Goal: Entertainment & Leisure: Consume media (video, audio)

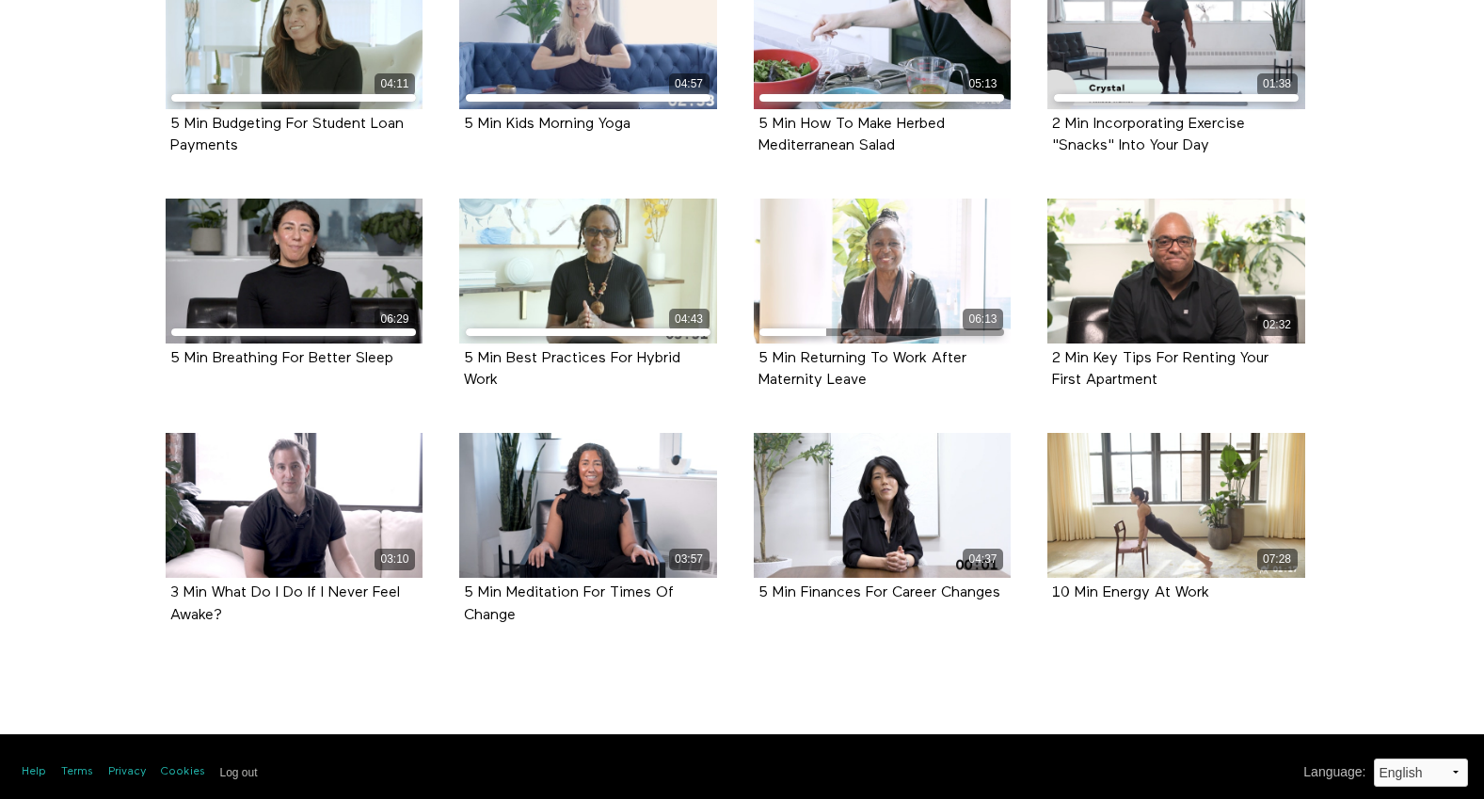
scroll to position [759, 0]
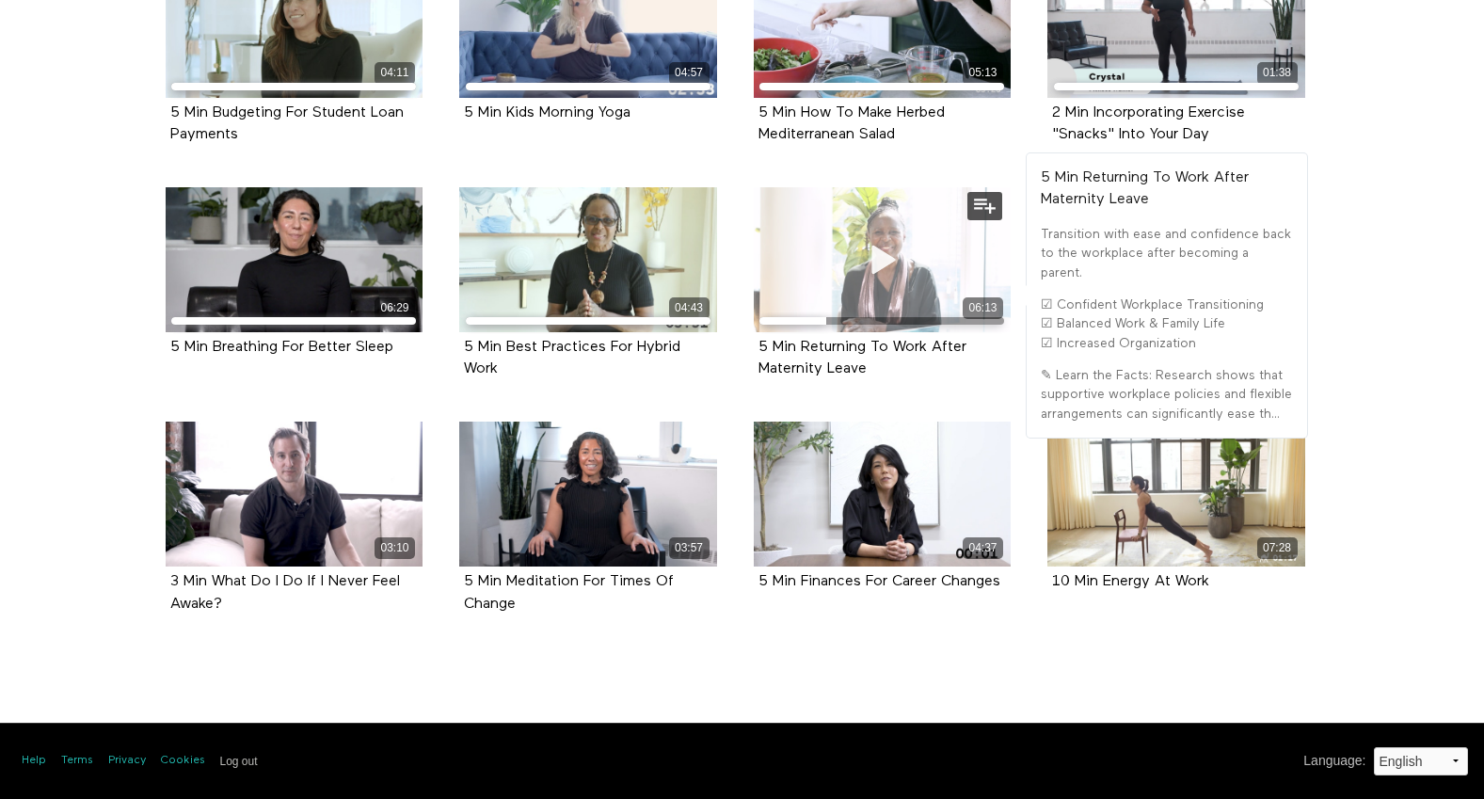
click at [868, 279] on span at bounding box center [882, 260] width 56 height 56
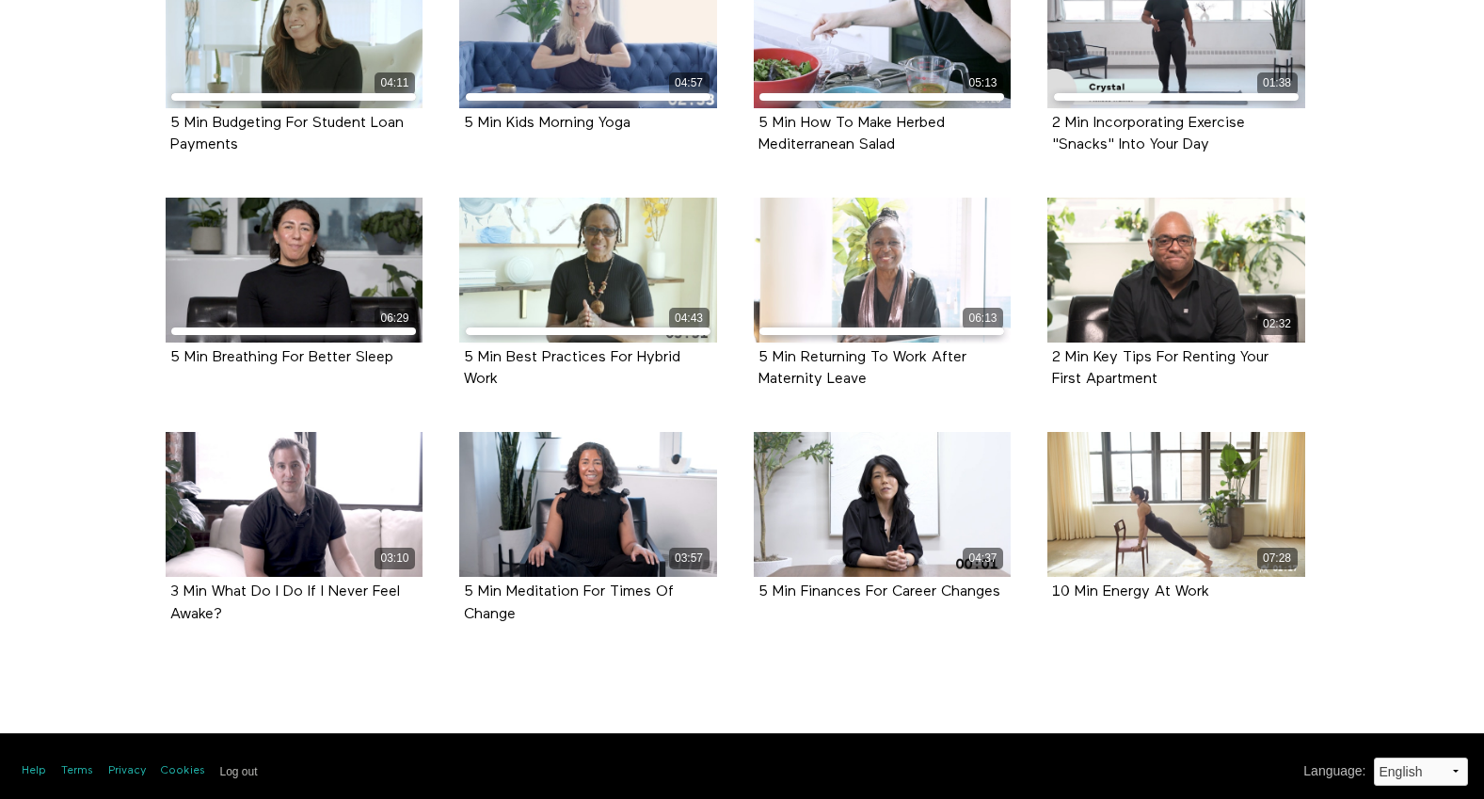
scroll to position [759, 0]
